Goal: Task Accomplishment & Management: Manage account settings

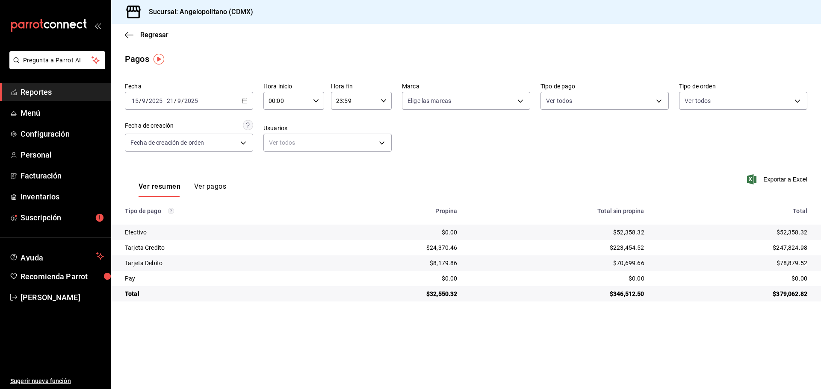
click at [582, 159] on div "Fecha [DATE] [DATE] - [DATE] [DATE] Hora inicio 00:00 Hora inicio Hora fin 23:5…" at bounding box center [466, 120] width 682 height 83
click at [28, 177] on span "Facturación" at bounding box center [62, 176] width 83 height 12
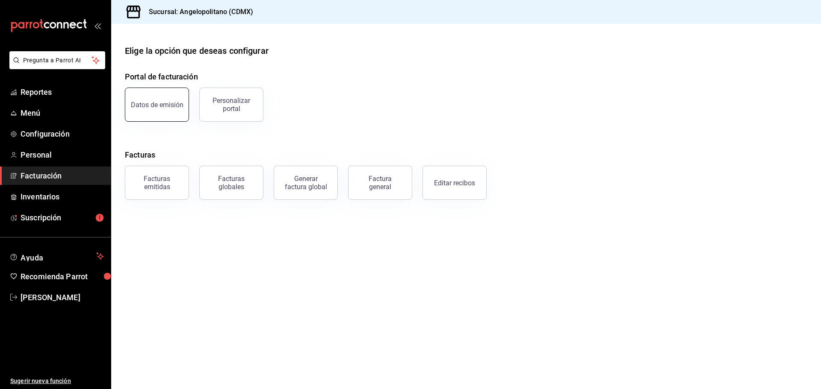
click at [165, 111] on button "Datos de emisión" at bounding box center [157, 105] width 64 height 34
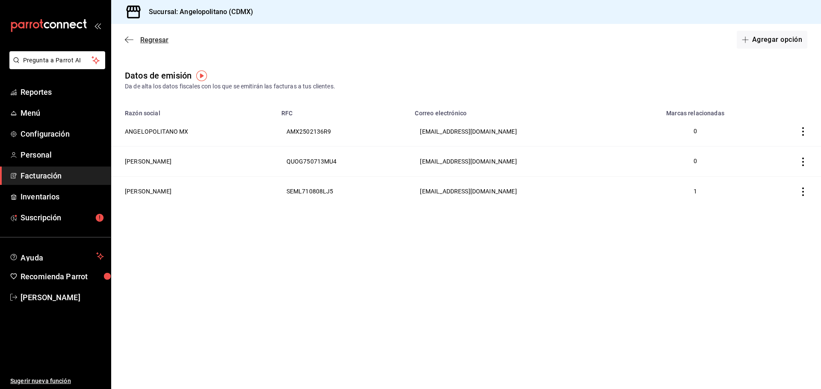
click at [129, 44] on span "Regresar" at bounding box center [147, 40] width 44 height 8
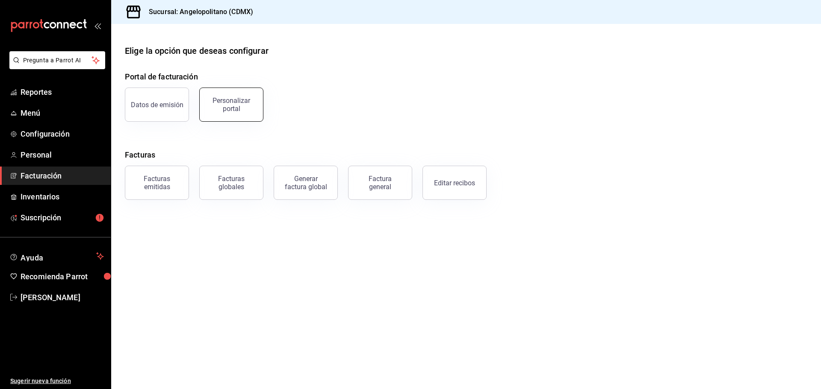
click at [233, 113] on button "Personalizar portal" at bounding box center [231, 105] width 64 height 34
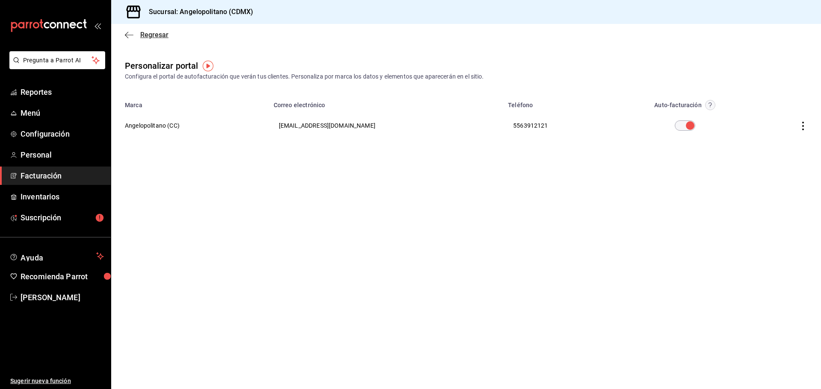
click at [131, 33] on icon "button" at bounding box center [129, 35] width 9 height 8
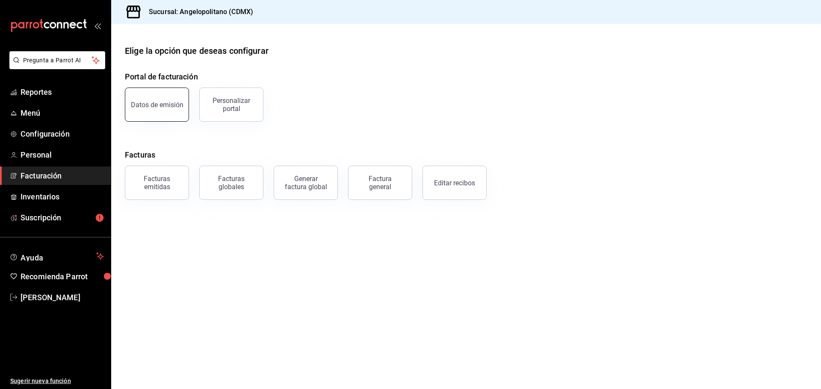
click at [163, 104] on div "Datos de emisión" at bounding box center [157, 105] width 53 height 8
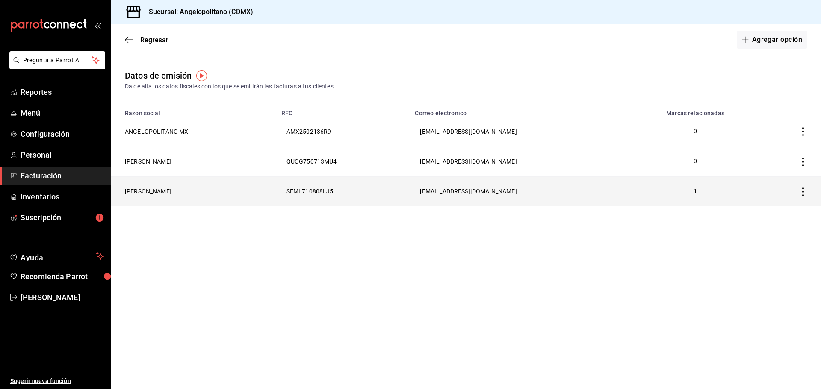
click at [800, 191] on icon "button" at bounding box center [802, 192] width 9 height 9
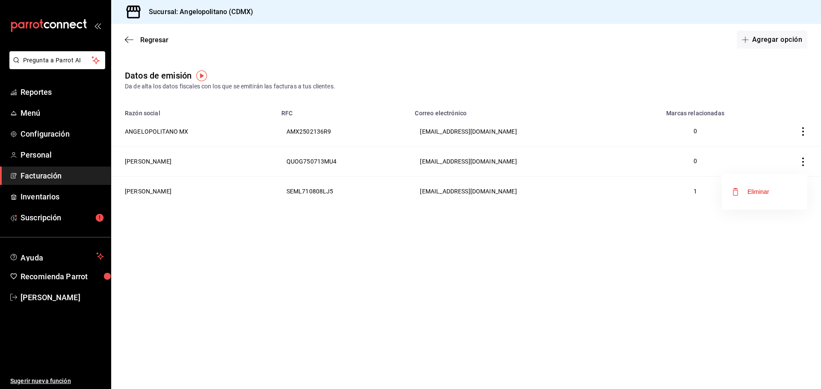
click at [666, 267] on div at bounding box center [410, 194] width 821 height 389
click at [420, 231] on main "Regresar Agregar opción Datos de emisión Da de alta los datos fiscales con los …" at bounding box center [465, 206] width 709 height 365
click at [507, 244] on main "Regresar Agregar opción Datos de emisión Da de alta los datos fiscales con los …" at bounding box center [465, 206] width 709 height 365
click at [776, 39] on button "Agregar opción" at bounding box center [771, 40] width 71 height 18
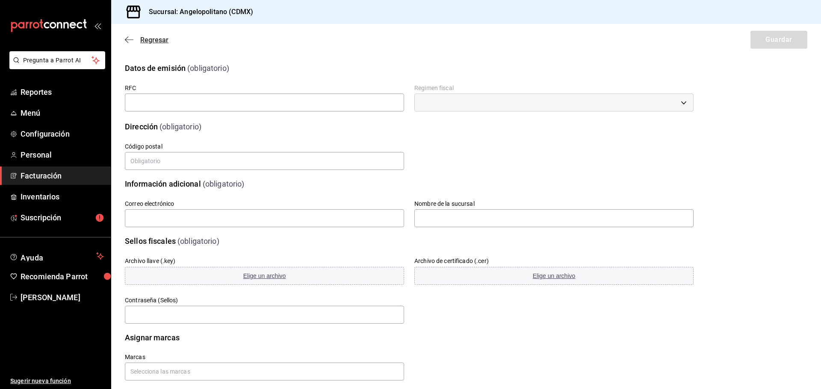
click at [133, 39] on icon "button" at bounding box center [129, 40] width 9 height 8
